Goal: Use online tool/utility: Utilize a website feature to perform a specific function

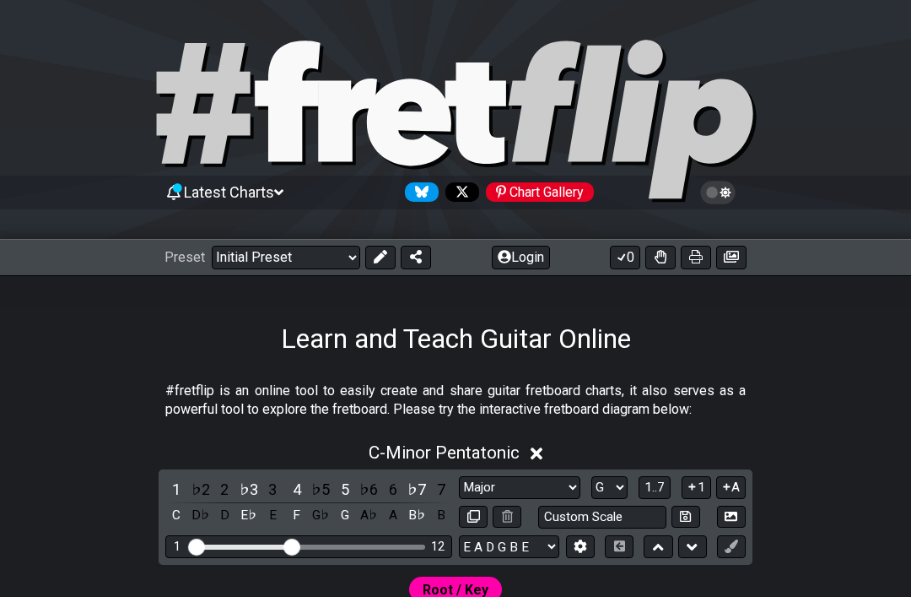
select select "Major"
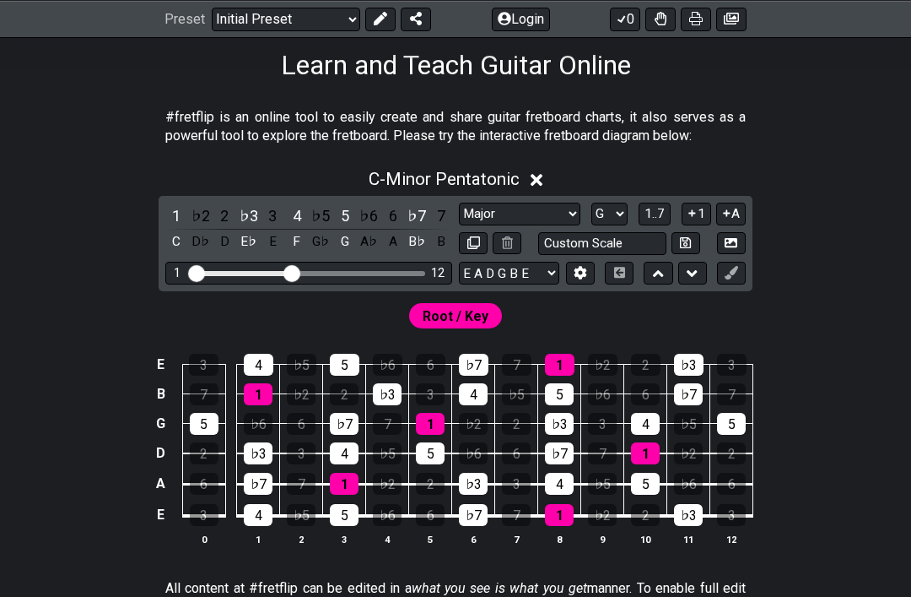
scroll to position [307, 0]
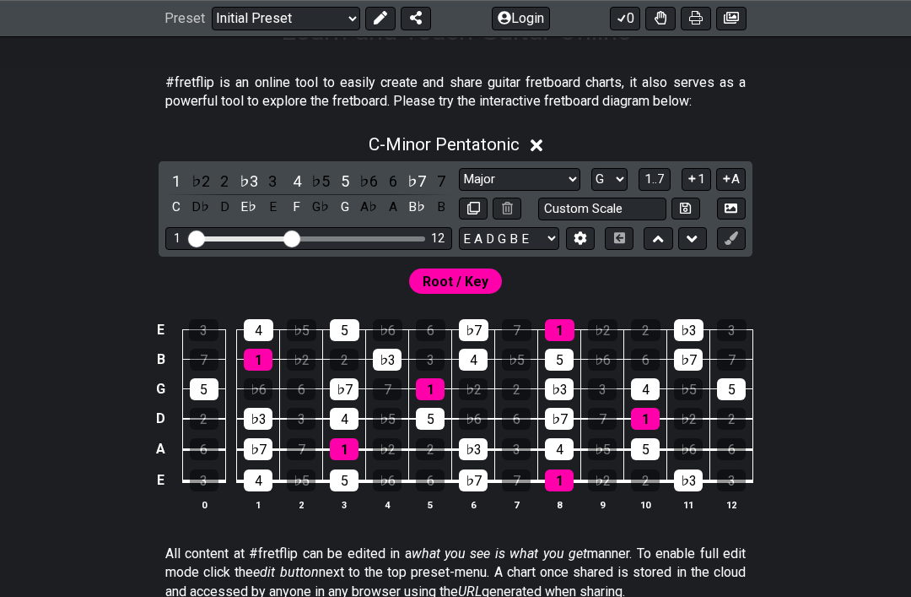
click at [606, 189] on select "A♭ A A♯ B♭ B C C♯ D♭ D D♯ E♭ E F F♯ G♭ G G♯" at bounding box center [610, 180] width 36 height 23
select select "C"
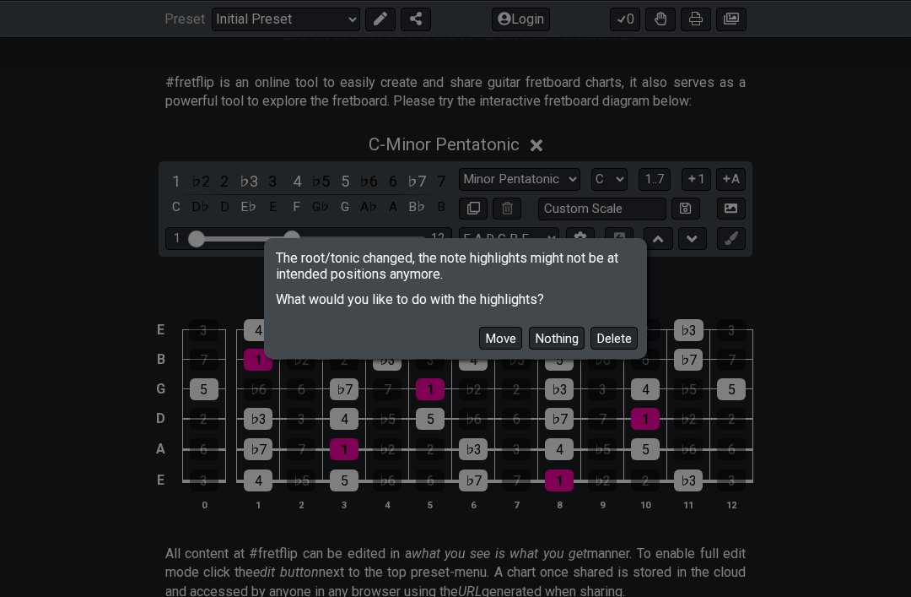
click at [618, 349] on button "Delete" at bounding box center [614, 338] width 47 height 23
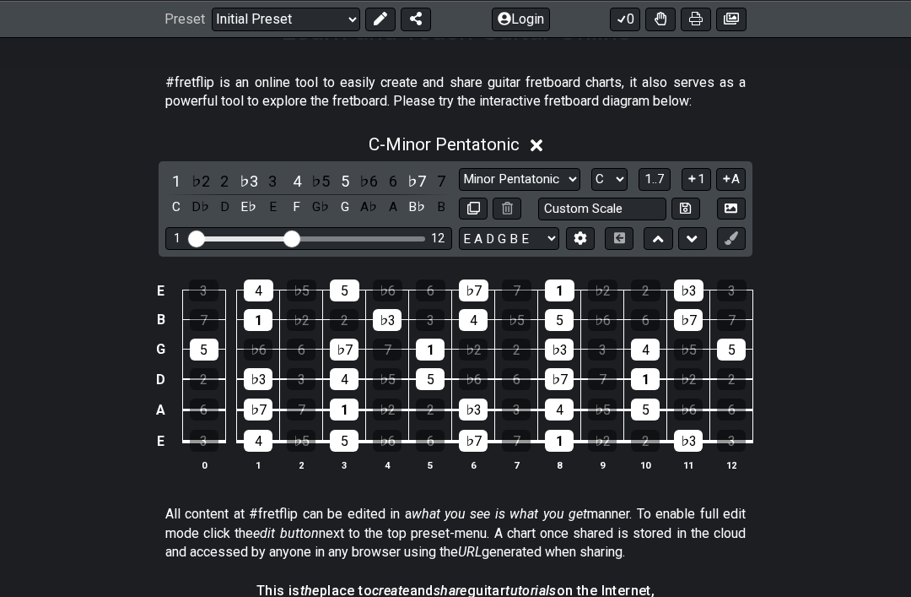
click at [539, 177] on select "Minor Pentatonic Click to edit Minor Pentatonic Major Pentatonic Minor Blues Ma…" at bounding box center [520, 179] width 122 height 23
select select "Superlocrian / Altered"
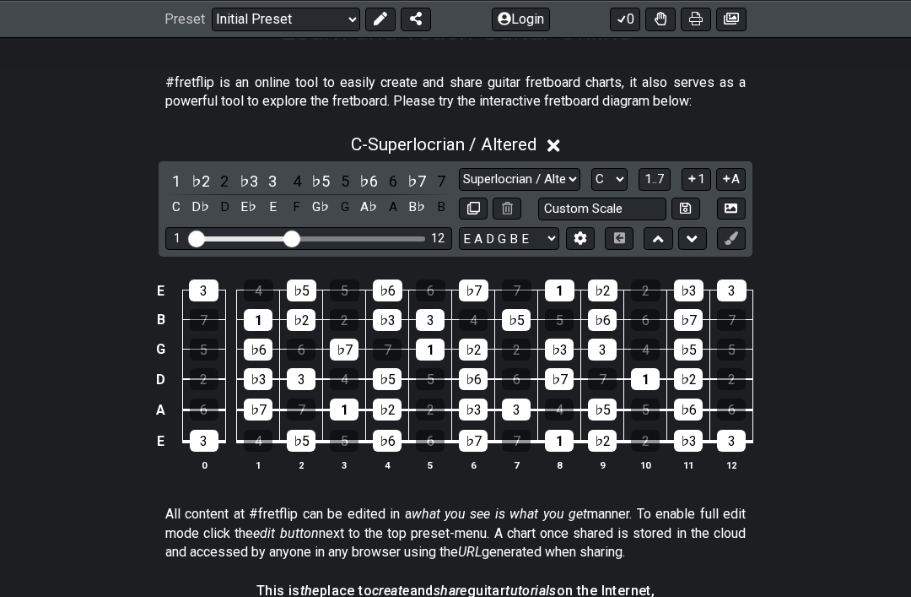
click at [661, 185] on span "1..7" at bounding box center [655, 178] width 20 height 15
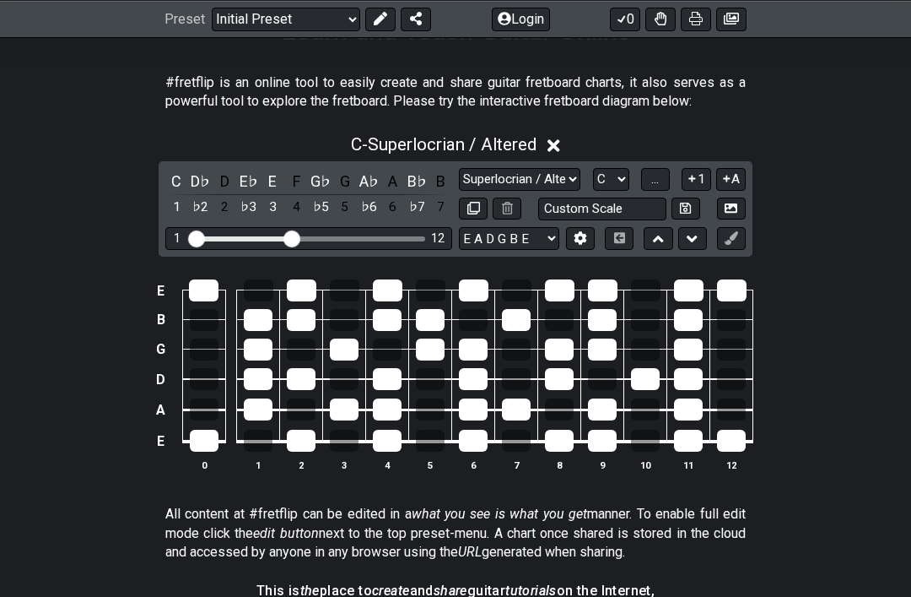
click at [658, 180] on span "..." at bounding box center [655, 178] width 8 height 15
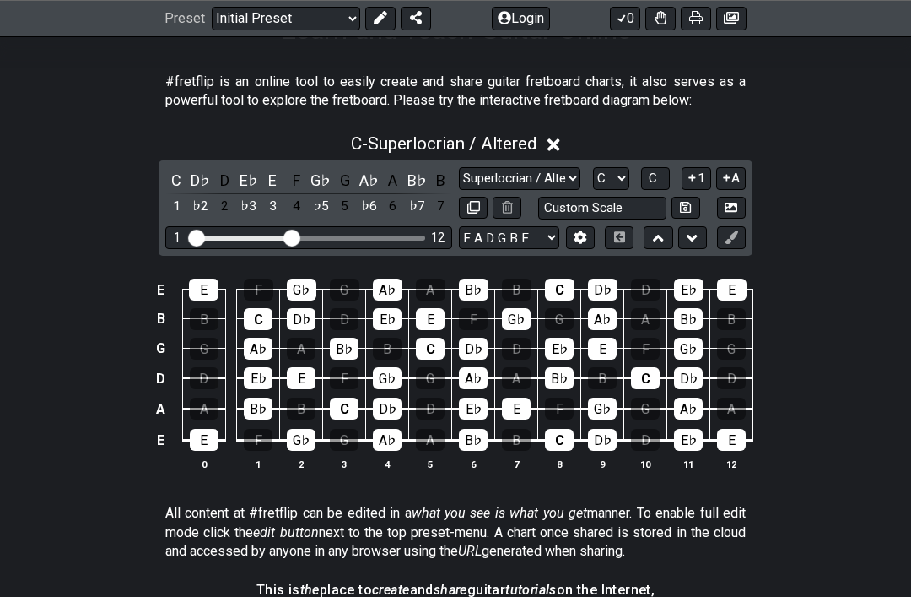
scroll to position [311, 0]
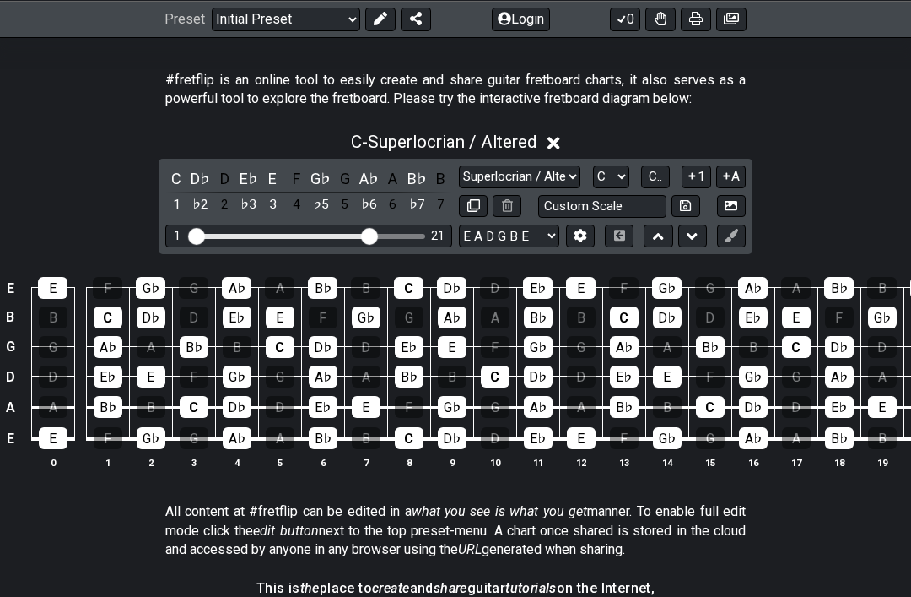
click at [619, 182] on select "A♭ A A♯ B♭ B C C♯ D♭ D D♯ E♭ E F F♯ G♭ G G♯" at bounding box center [611, 176] width 36 height 23
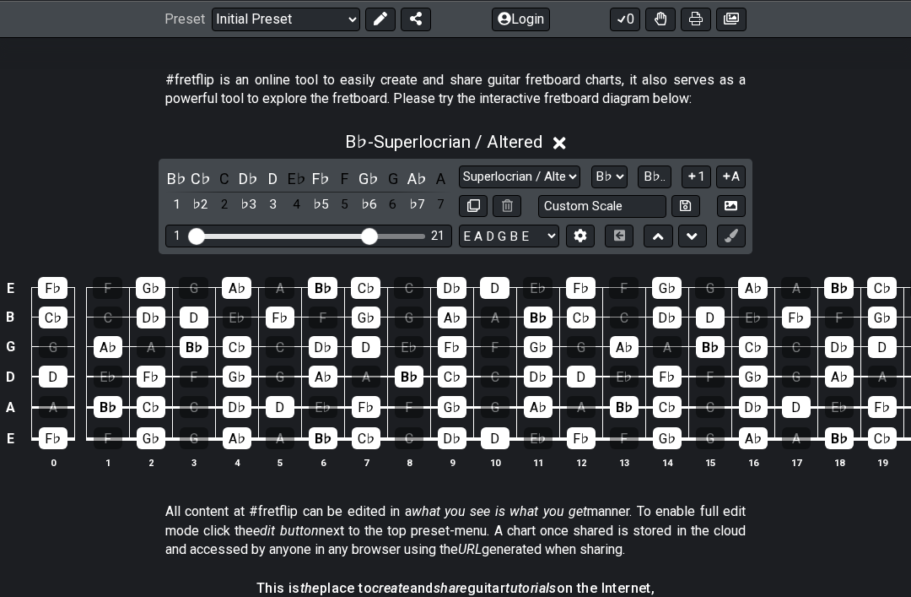
click at [653, 187] on button "B♭.." at bounding box center [655, 176] width 34 height 23
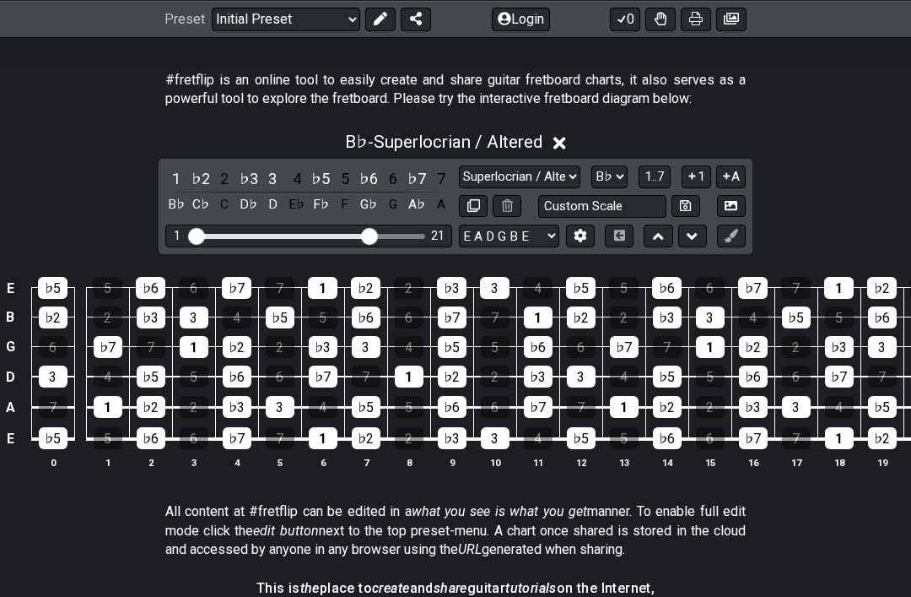
click at [654, 183] on span "1..7" at bounding box center [655, 176] width 20 height 15
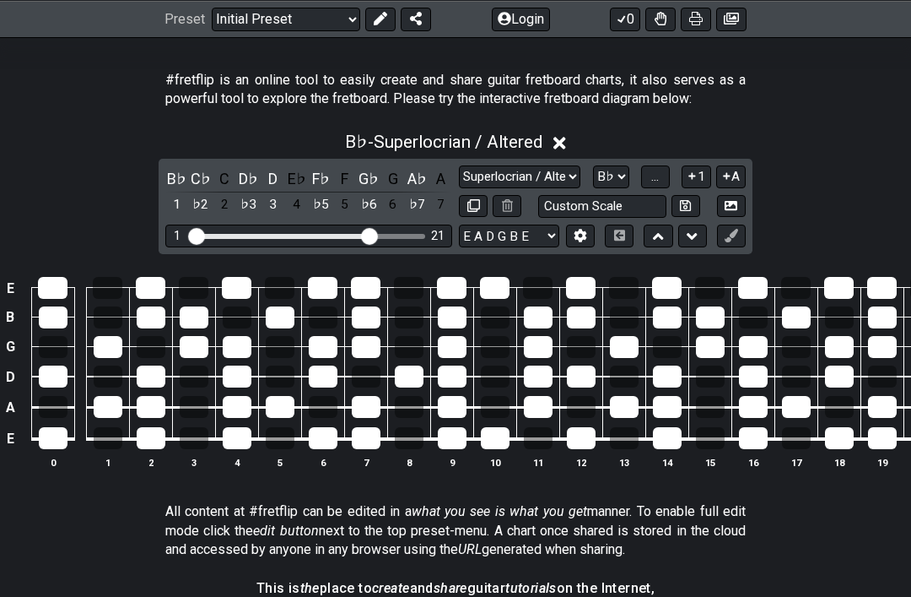
click at [659, 181] on span "..." at bounding box center [655, 176] width 8 height 15
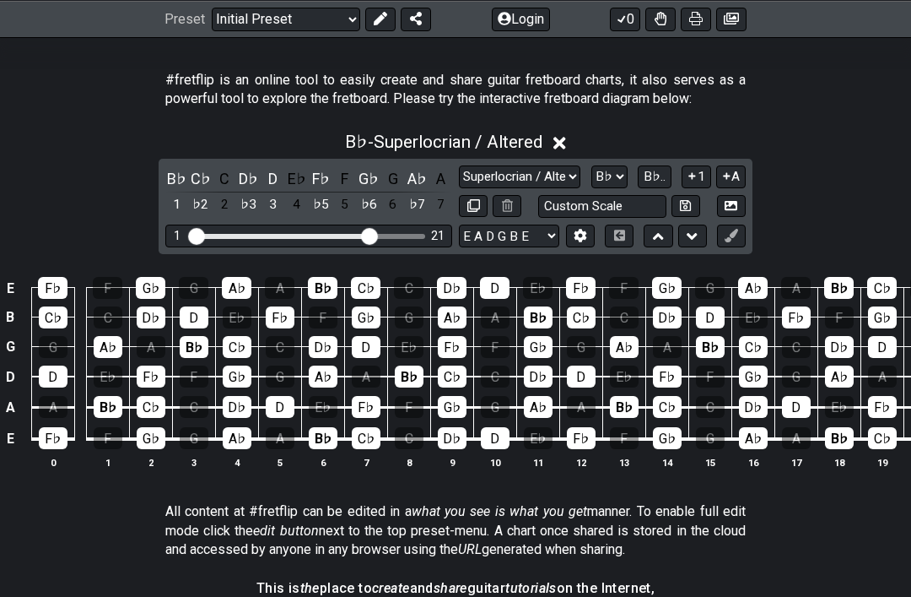
click at [612, 182] on select "A♭ A A♯ B♭ B C C♯ D♭ D D♯ E♭ E F F♯ G♭ G G♯" at bounding box center [610, 176] width 36 height 23
select select "Ab"
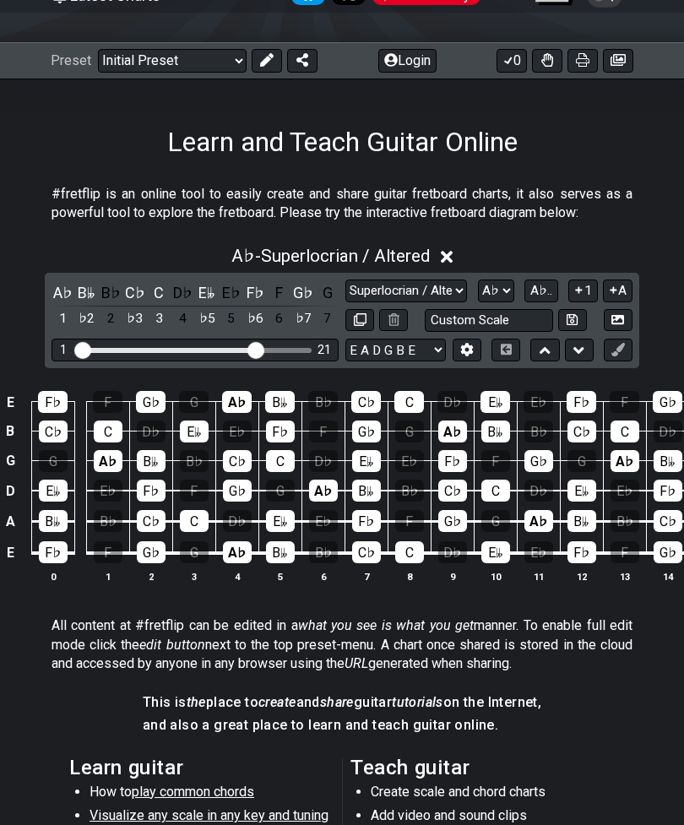
scroll to position [251, 0]
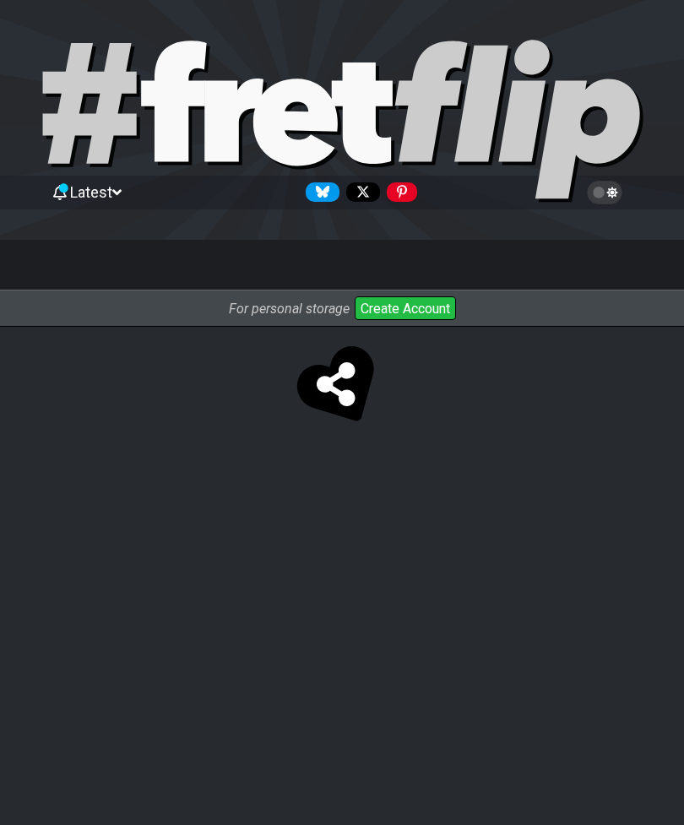
select select "Superlocrian / Altered"
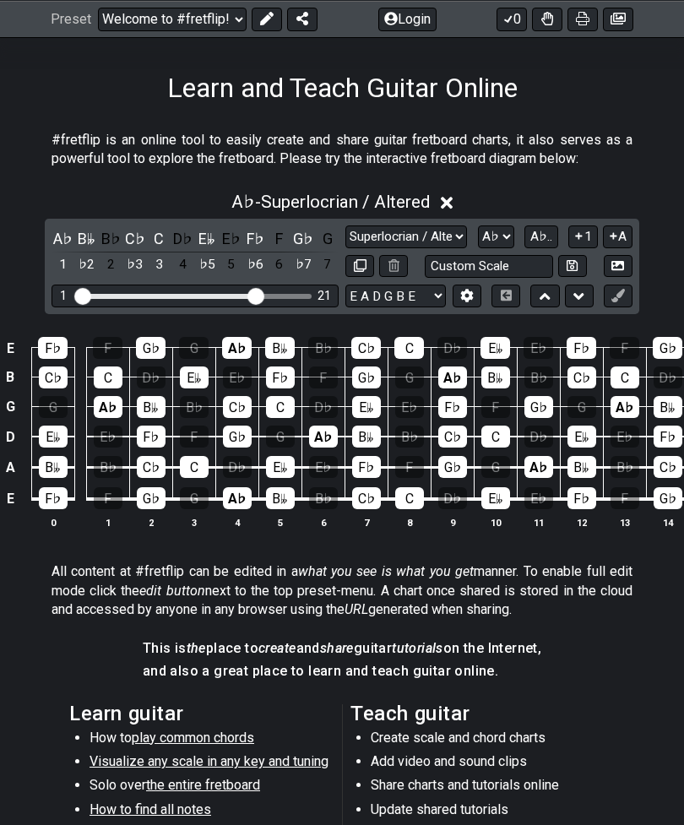
scroll to position [0, 0]
